Goal: Communication & Community: Connect with others

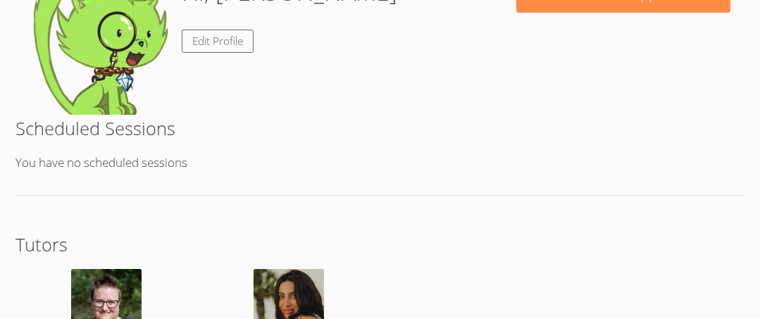
scroll to position [367, 0]
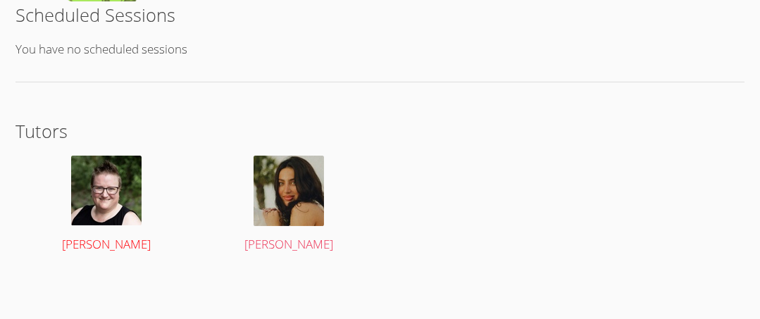
click at [125, 174] on img at bounding box center [106, 191] width 70 height 70
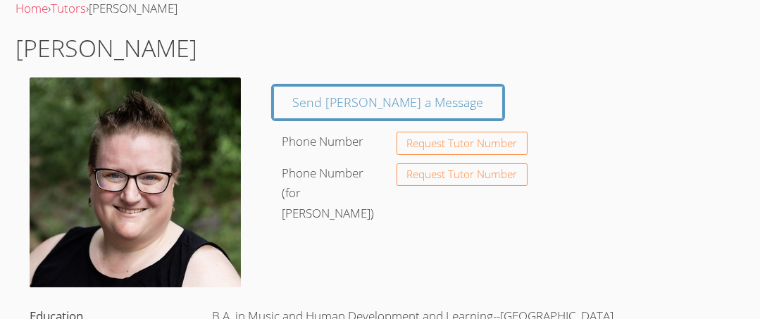
scroll to position [53, 0]
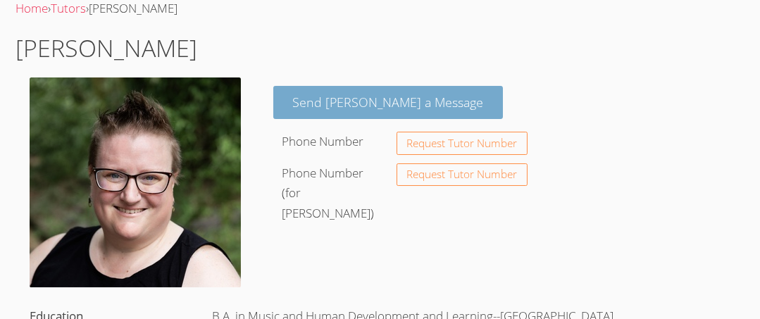
click at [314, 111] on link "Send [PERSON_NAME] a Message" at bounding box center [388, 102] width 230 height 33
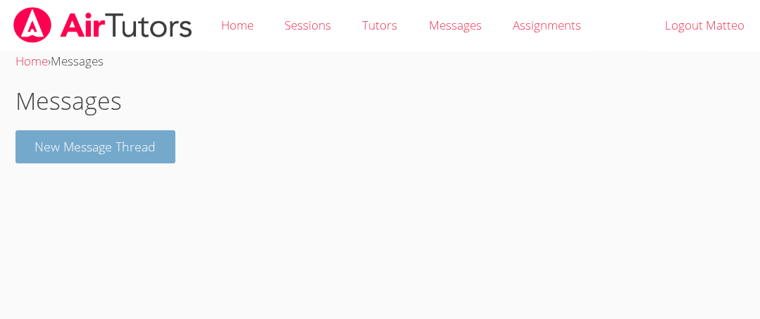
click at [149, 130] on button "New Message Thread" at bounding box center [95, 146] width 161 height 33
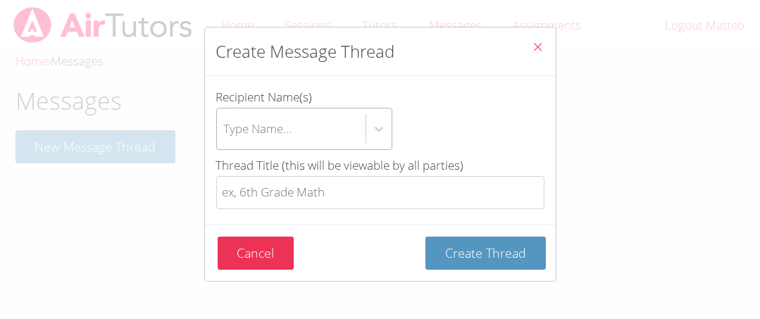
click at [241, 121] on div "Type Name..." at bounding box center [258, 128] width 68 height 20
click at [225, 121] on input "Recipient Name(s) Type Name..." at bounding box center [224, 129] width 1 height 32
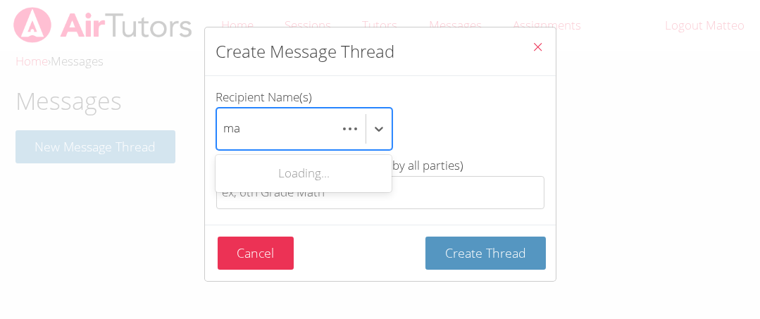
type input "m"
type input "[PERSON_NAME]"
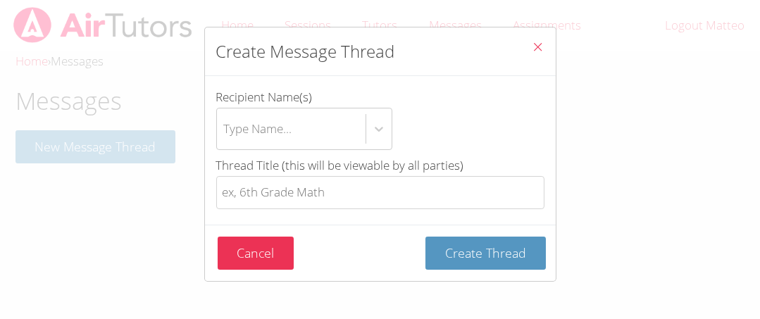
click at [423, 140] on div "Type Name..." at bounding box center [380, 129] width 328 height 42
click at [225, 140] on input "Recipient Name(s) Type Name..." at bounding box center [224, 129] width 1 height 32
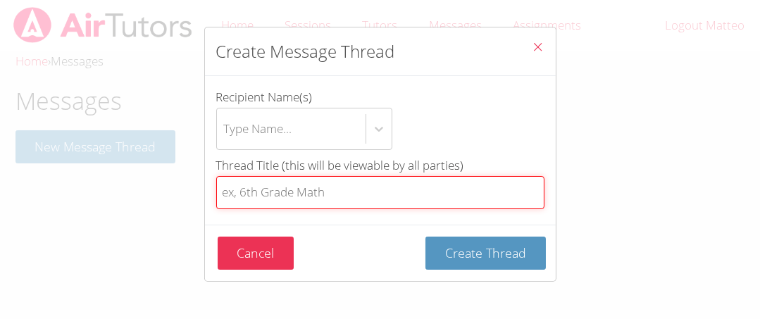
click at [358, 194] on input "Thread Title (this will be viewable by all parties)" at bounding box center [380, 192] width 328 height 33
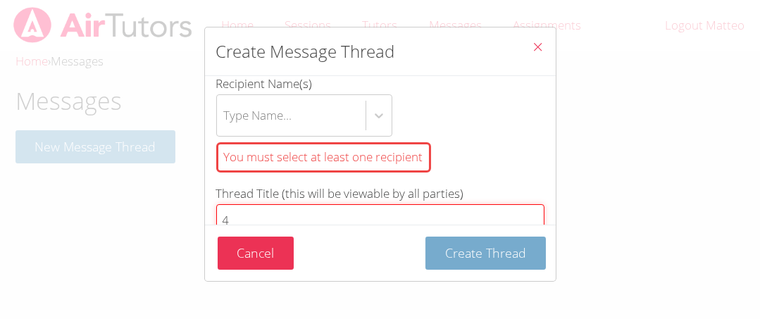
type input "4"
click at [512, 260] on span "Create Thread" at bounding box center [485, 252] width 81 height 17
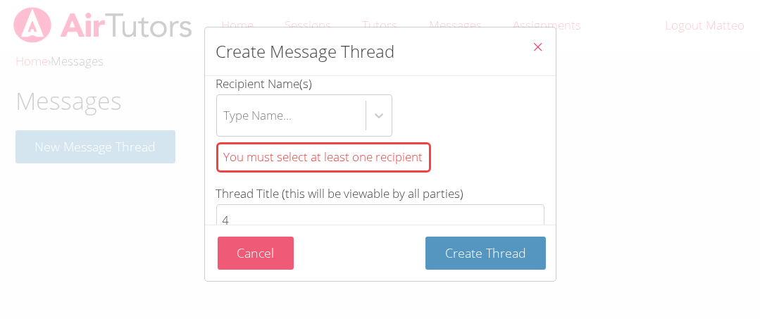
click at [272, 254] on button "Cancel" at bounding box center [256, 253] width 77 height 33
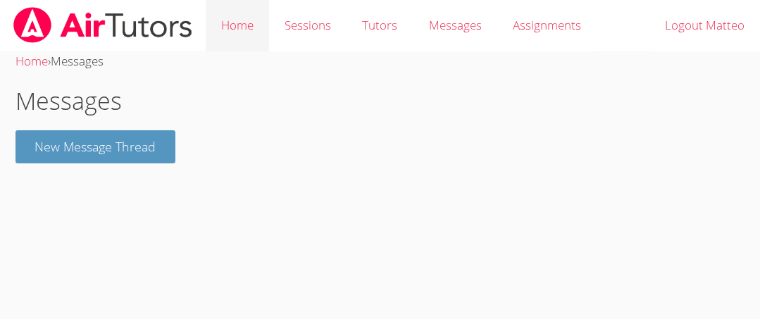
click at [246, 16] on link "Home" at bounding box center [237, 25] width 63 height 51
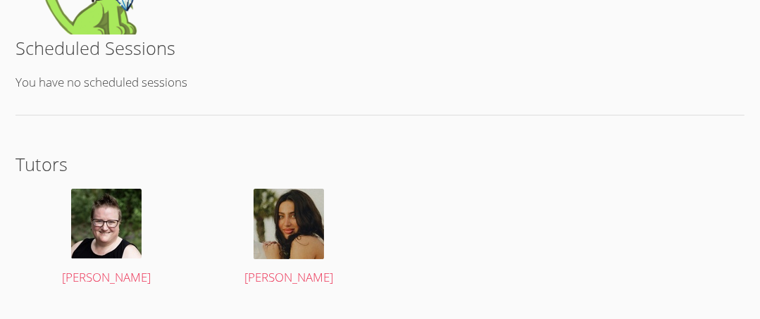
scroll to position [288, 0]
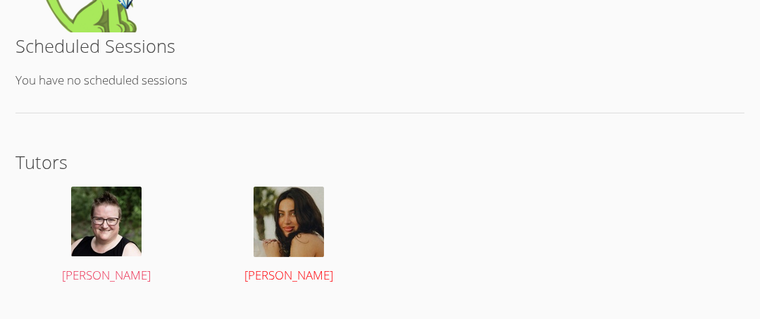
click at [314, 233] on img at bounding box center [288, 222] width 70 height 70
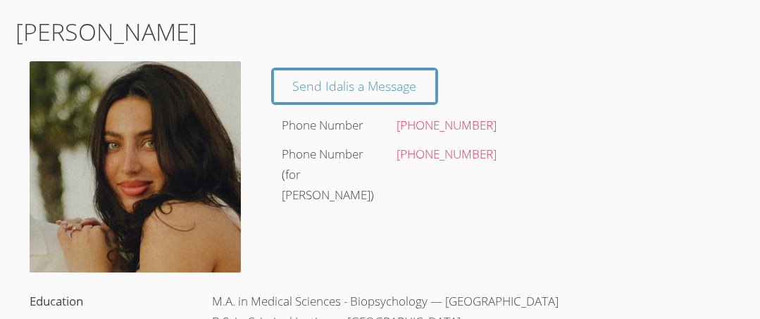
scroll to position [70, 0]
